Goal: Complete application form

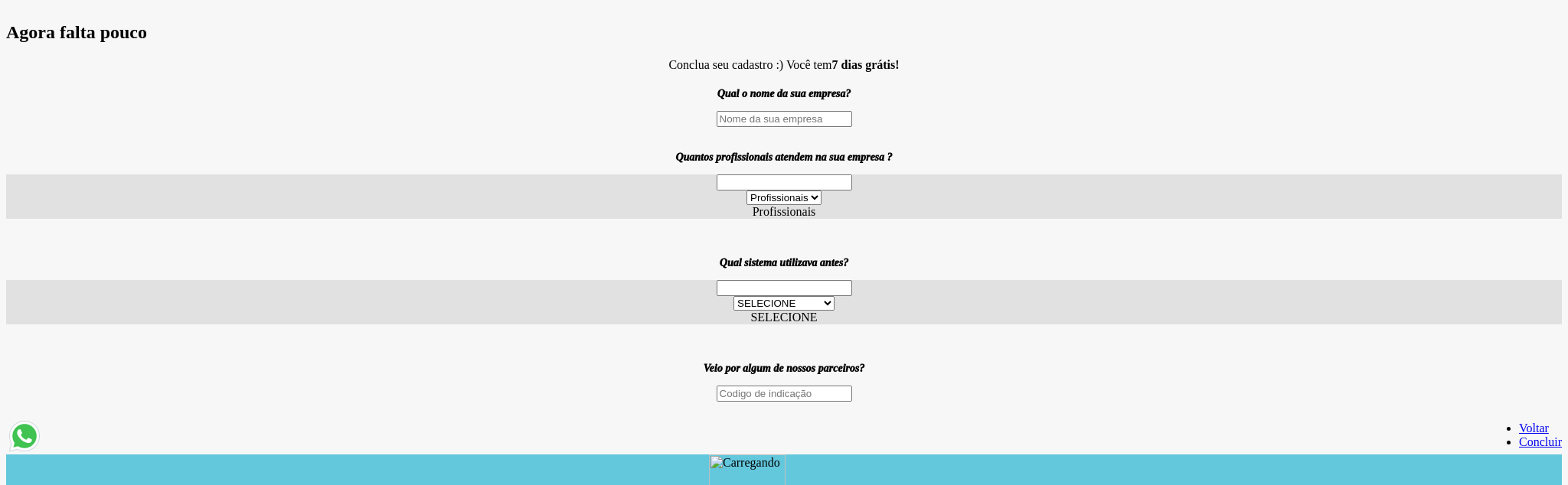
click at [766, 127] on input "text" at bounding box center [784, 119] width 136 height 16
type input "teste"
click at [805, 219] on div "Profissionais 1 2 3 a 6 7 a 11 12 a 17 18 ou mais Profissionais" at bounding box center [784, 196] width 1556 height 45
click at [800, 219] on div "Profissionais 1 2 3 a 6 7 a 11 12 a 17 18 ou mais Profissionais" at bounding box center [784, 196] width 1556 height 45
click at [861, 219] on div "Profissionais 1 2 3 a 6 7 a 11 12 a 17 18 ou mais Profissionais" at bounding box center [784, 196] width 1556 height 45
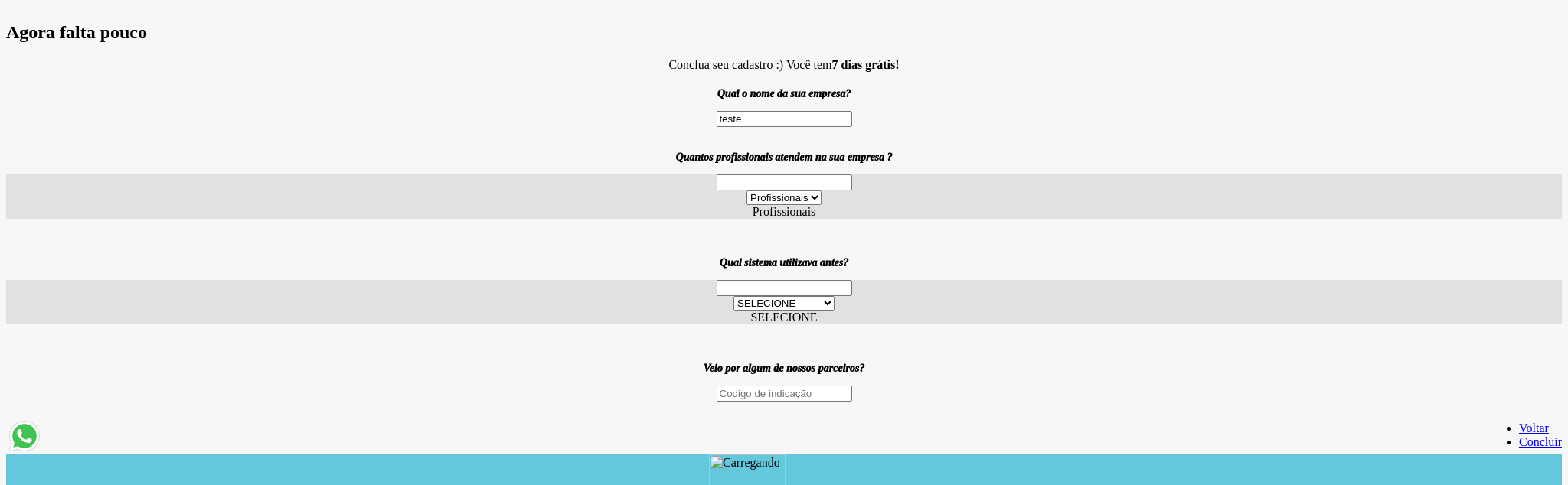
click at [817, 218] on label "Profissionais" at bounding box center [784, 211] width 64 height 13
click at [759, 324] on label "SELECIONE" at bounding box center [784, 317] width 67 height 13
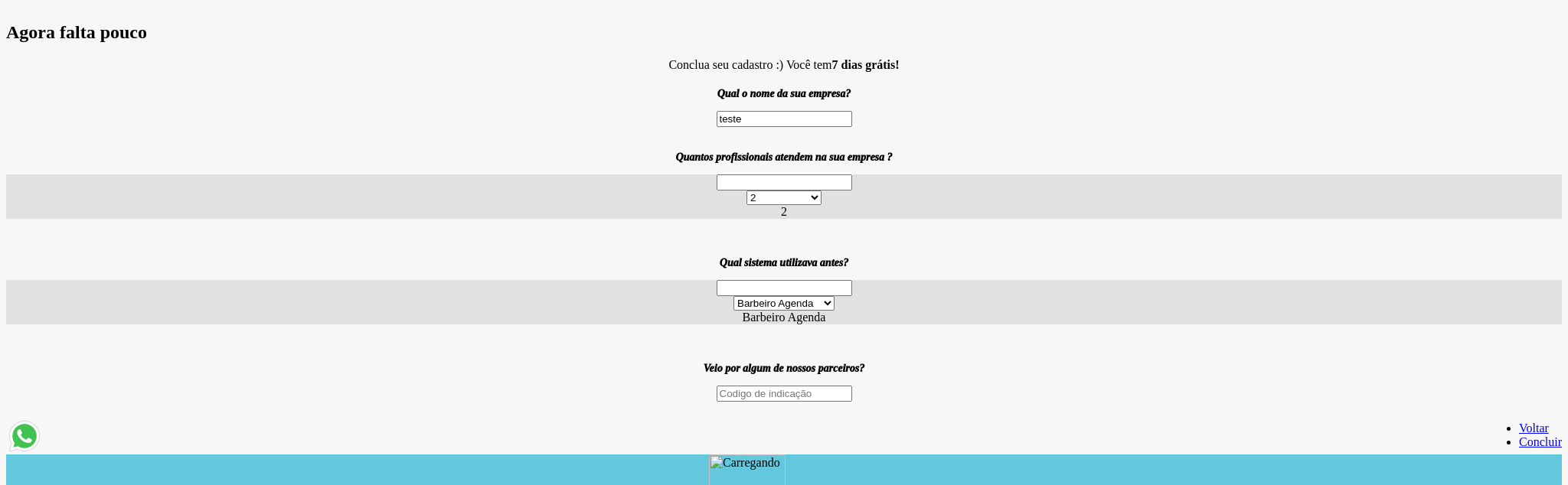
click at [1519, 441] on link "Concluir" at bounding box center [1541, 442] width 43 height 13
